Goal: Task Accomplishment & Management: Complete application form

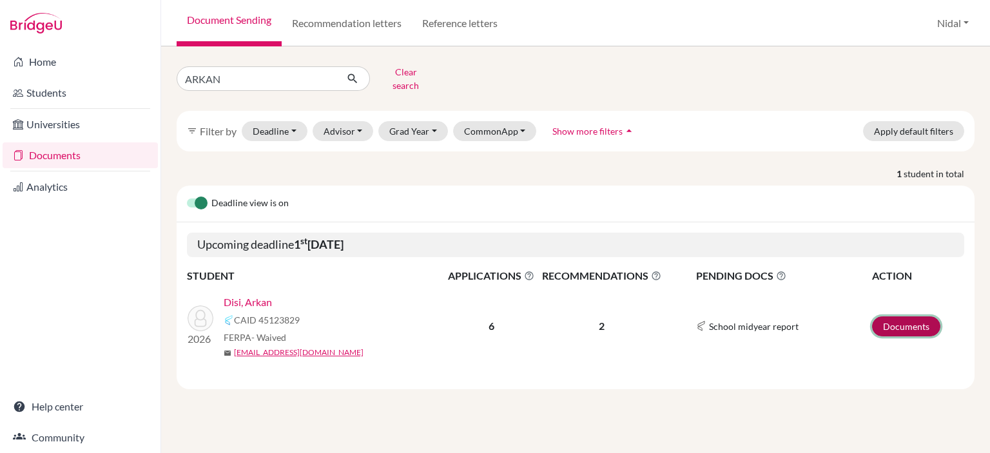
click at [929, 324] on link "Documents" at bounding box center [906, 326] width 68 height 20
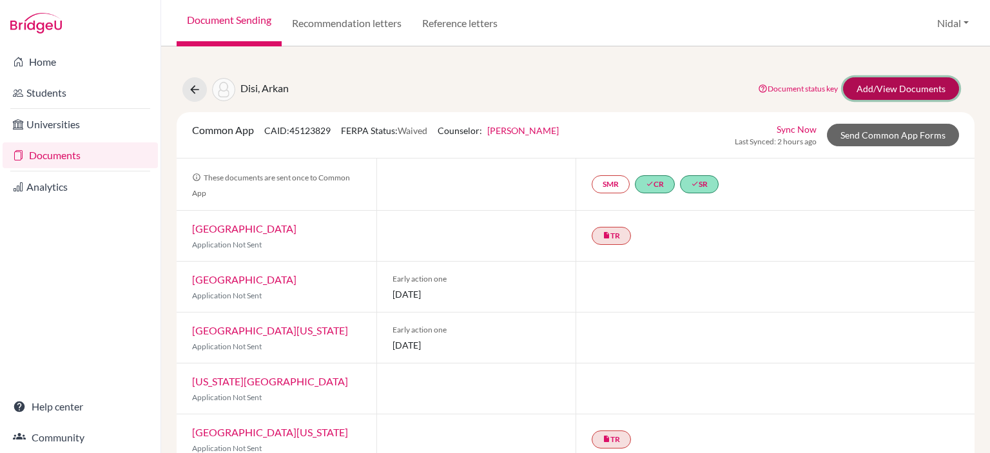
click at [895, 88] on link "Add/View Documents" at bounding box center [901, 88] width 116 height 23
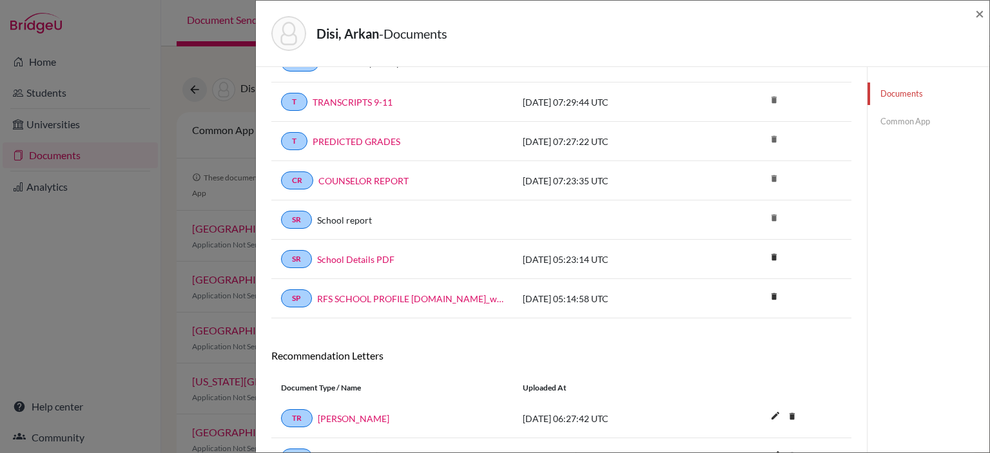
scroll to position [192, 0]
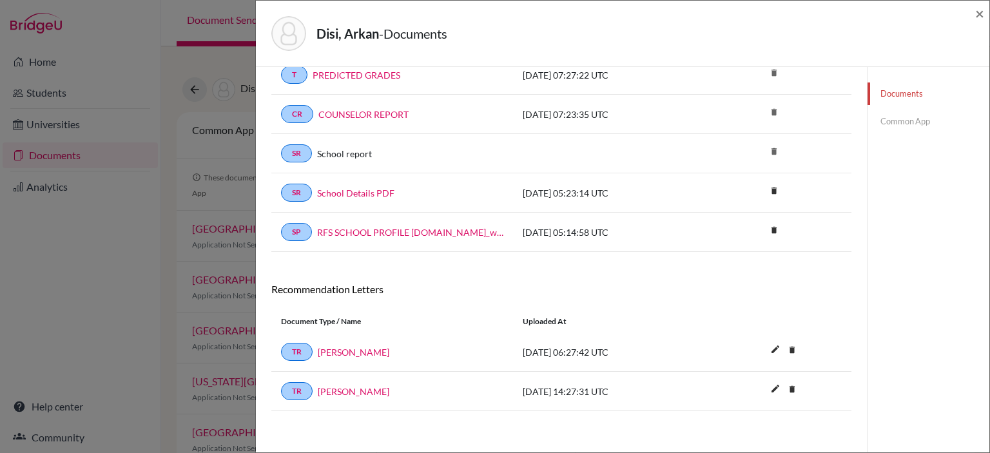
click at [883, 121] on link "Common App" at bounding box center [928, 121] width 122 height 23
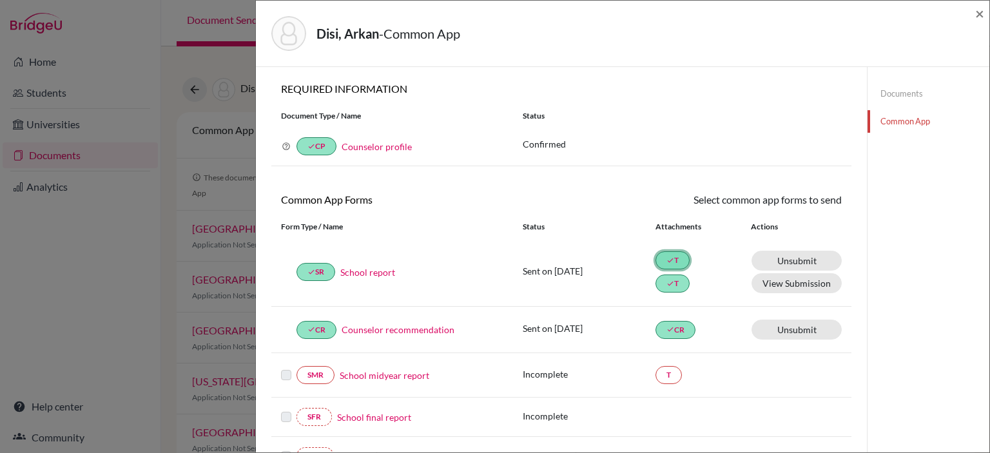
click at [666, 262] on icon "done" at bounding box center [670, 261] width 8 height 8
click at [396, 331] on link "Counselor recommendation" at bounding box center [398, 330] width 113 height 14
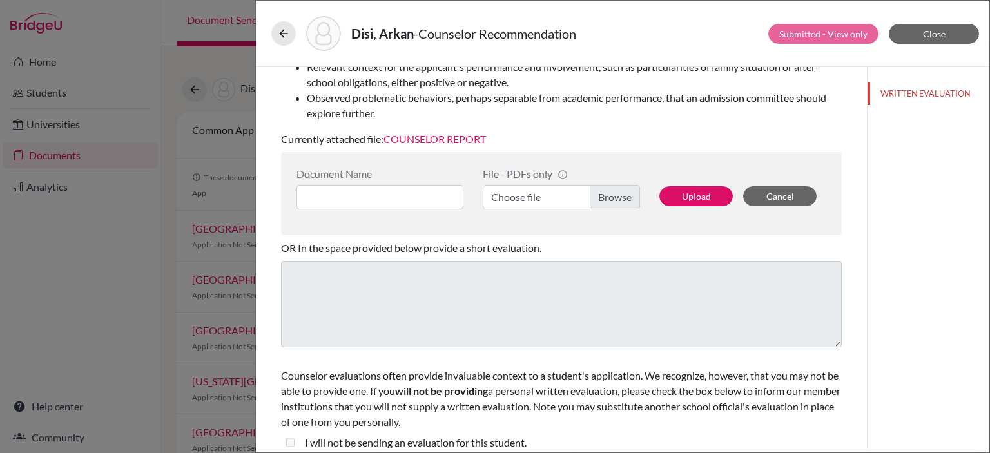
scroll to position [264, 0]
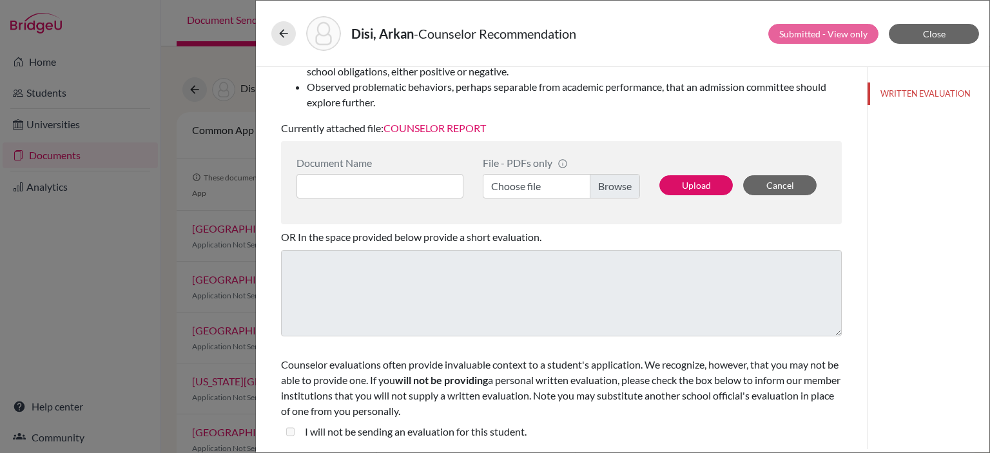
click at [416, 129] on link "COUNSELOR REPORT" at bounding box center [434, 128] width 102 height 12
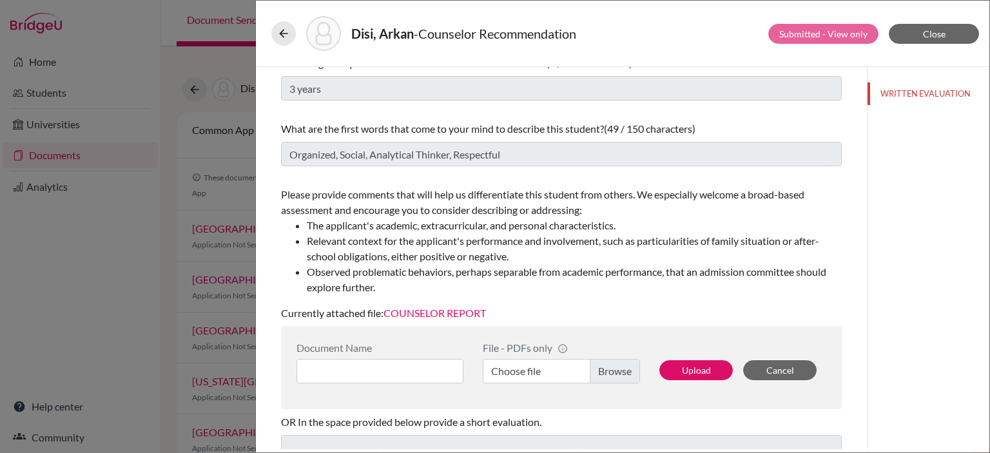
scroll to position [70, 0]
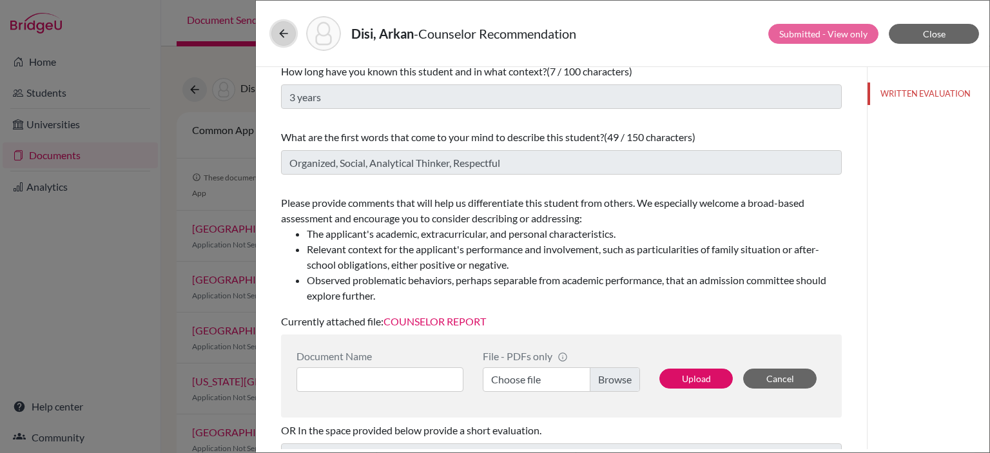
click at [275, 33] on button at bounding box center [283, 33] width 24 height 24
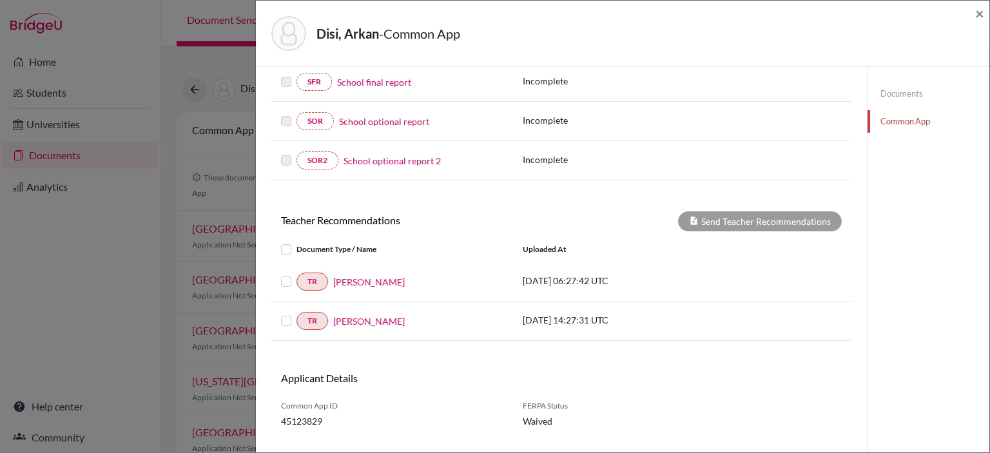
scroll to position [357, 0]
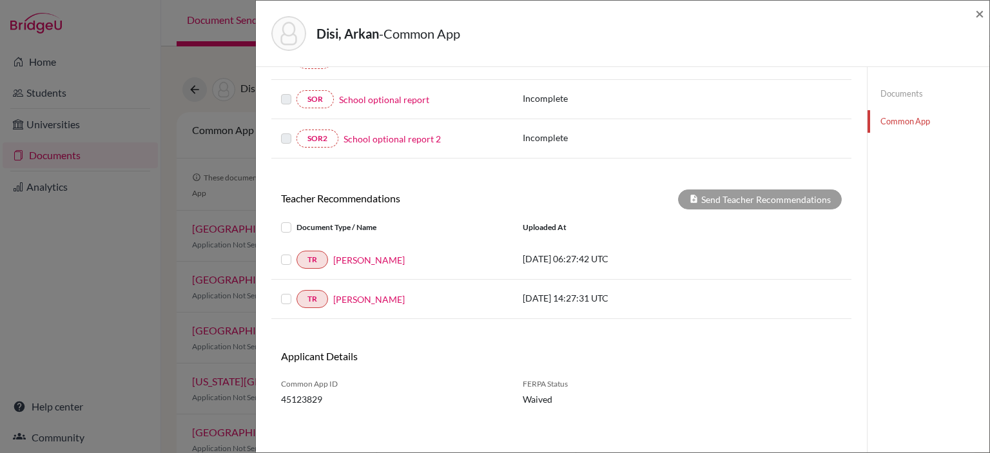
click at [287, 252] on div at bounding box center [288, 259] width 15 height 15
click at [286, 253] on div at bounding box center [288, 259] width 15 height 15
click at [296, 220] on label at bounding box center [296, 220] width 0 height 0
click at [0, 0] on input "checkbox" at bounding box center [0, 0] width 0 height 0
click at [746, 203] on button "Send Teacher Recommendations" at bounding box center [760, 199] width 164 height 20
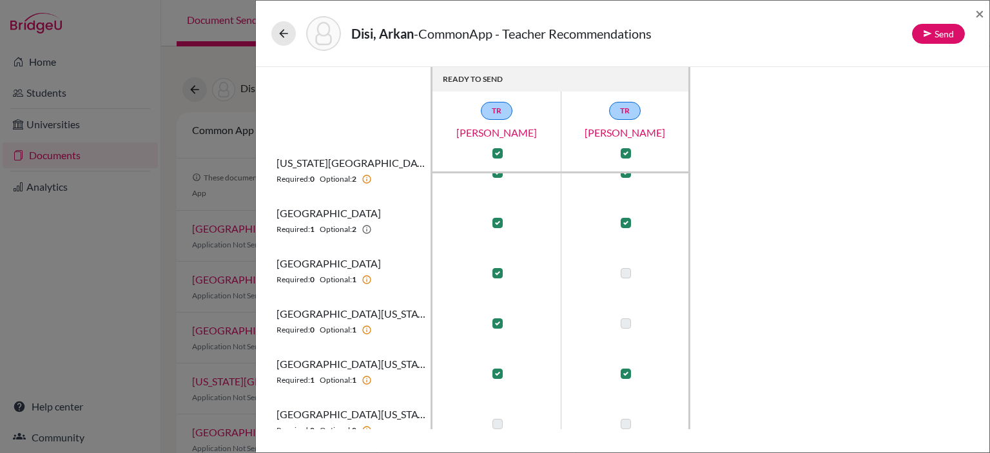
scroll to position [44, 0]
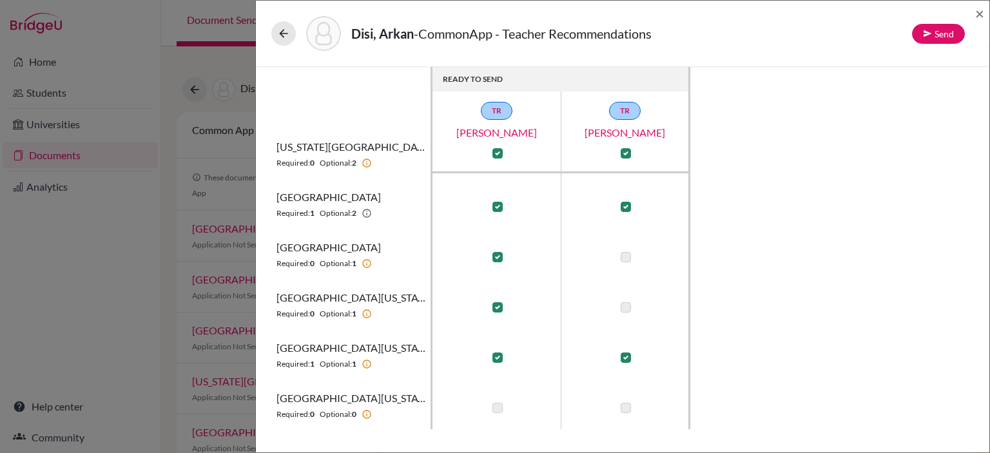
click at [500, 252] on label at bounding box center [497, 257] width 10 height 10
click at [499, 252] on input "checkbox" at bounding box center [494, 255] width 10 height 13
checkbox input "false"
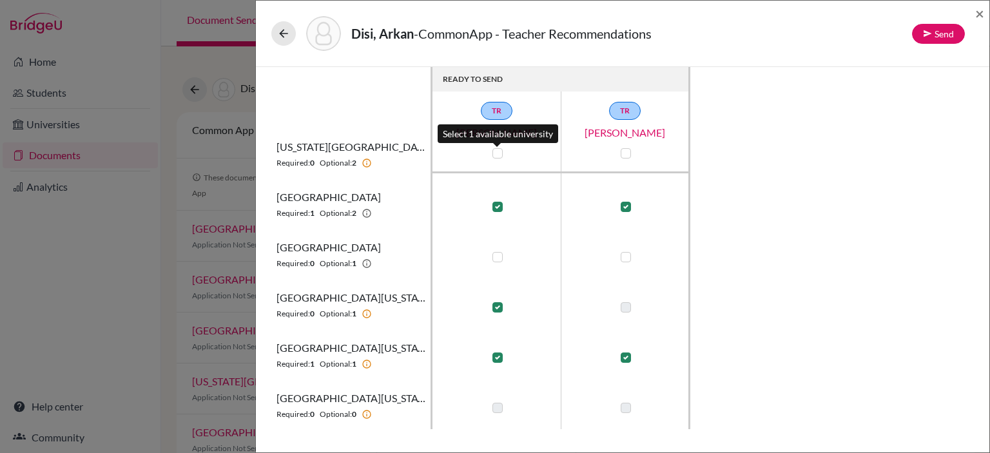
click at [498, 151] on label at bounding box center [497, 153] width 10 height 10
click at [498, 151] on input "checkbox" at bounding box center [494, 152] width 10 height 13
checkbox input "true"
